Goal: Transaction & Acquisition: Purchase product/service

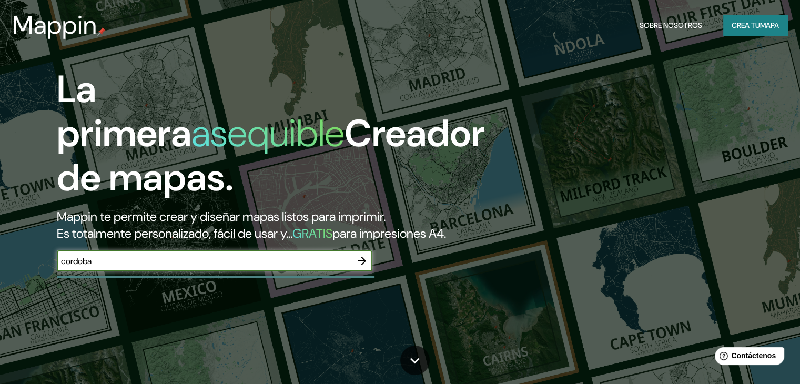
type input "cordoba"
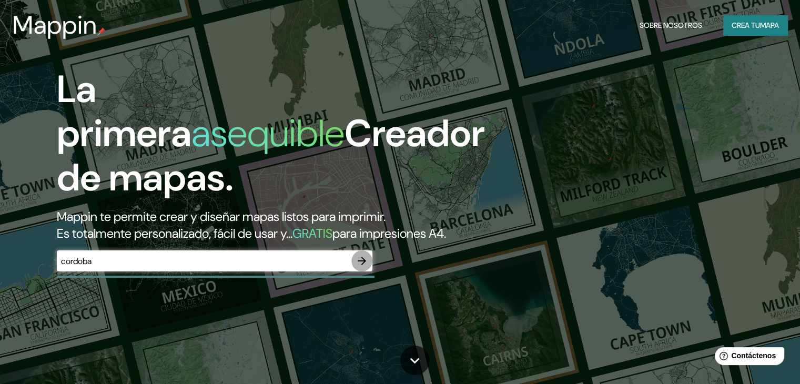
click at [369, 272] on button "button" at bounding box center [362, 261] width 21 height 21
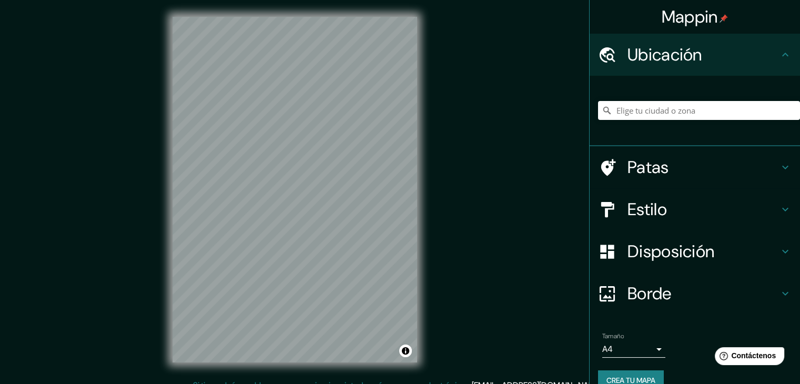
drag, startPoint x: 689, startPoint y: 87, endPoint x: 682, endPoint y: 98, distance: 13.7
click at [684, 97] on div at bounding box center [699, 110] width 202 height 53
click at [679, 108] on input "Elige tu ciudad o zona" at bounding box center [699, 110] width 202 height 19
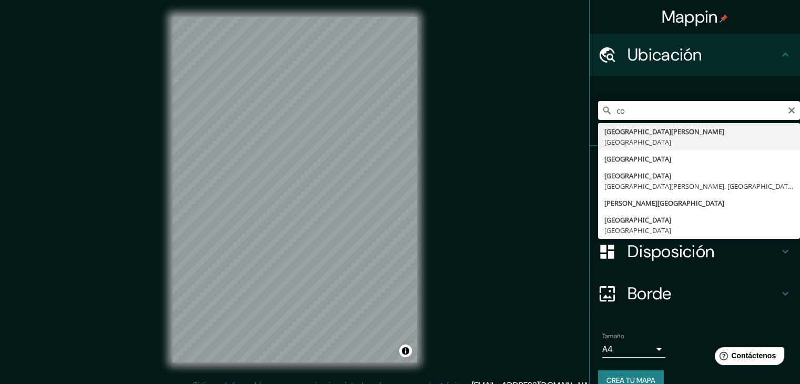
type input "[GEOGRAPHIC_DATA][PERSON_NAME], [GEOGRAPHIC_DATA]"
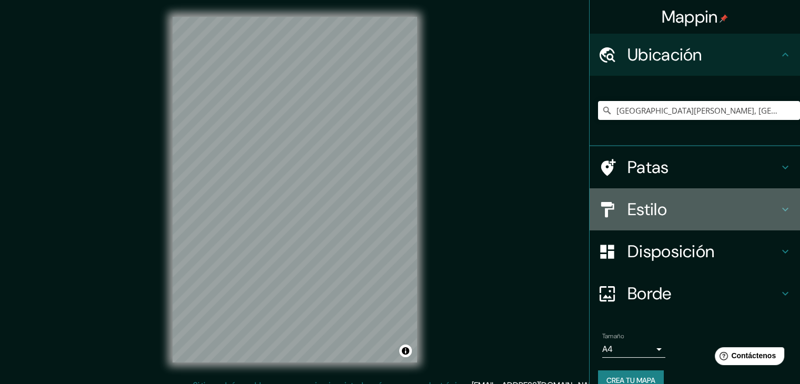
click at [752, 207] on h4 "Estilo" at bounding box center [704, 209] width 152 height 21
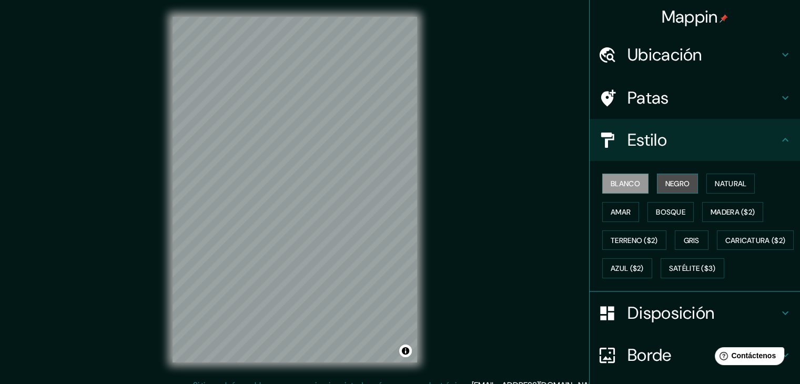
click at [669, 179] on font "Negro" at bounding box center [678, 183] width 25 height 9
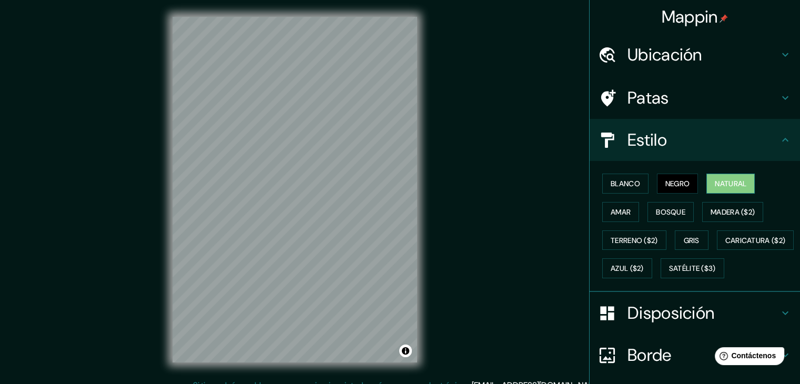
click at [715, 179] on font "Natural" at bounding box center [731, 183] width 32 height 9
click at [623, 181] on font "Blanco" at bounding box center [625, 183] width 29 height 9
click at [490, 205] on div "Mappin Ubicación [GEOGRAPHIC_DATA][PERSON_NAME], [GEOGRAPHIC_DATA] Patas Estilo…" at bounding box center [400, 198] width 800 height 396
